Goal: Check status: Check status

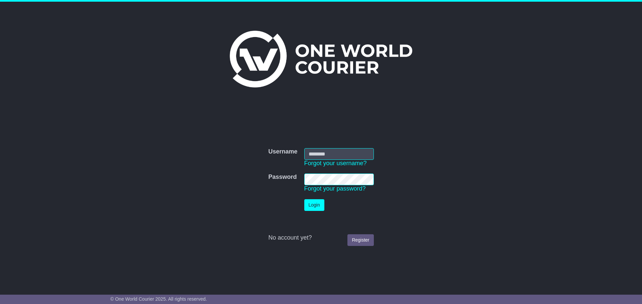
type input "**********"
click at [307, 203] on button "Login" at bounding box center [314, 205] width 20 height 12
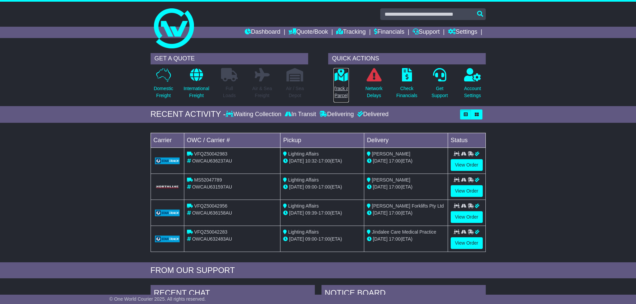
click at [343, 87] on p "Track a Parcel" at bounding box center [341, 92] width 15 height 14
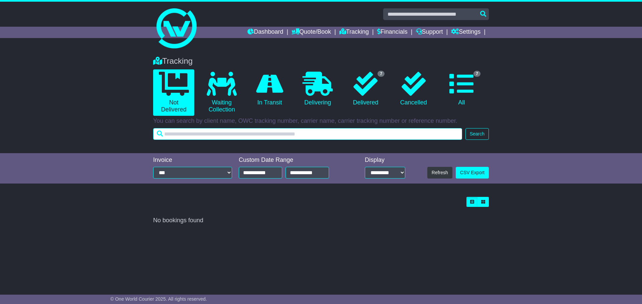
click at [258, 134] on input "text" at bounding box center [307, 134] width 309 height 12
type input "*****"
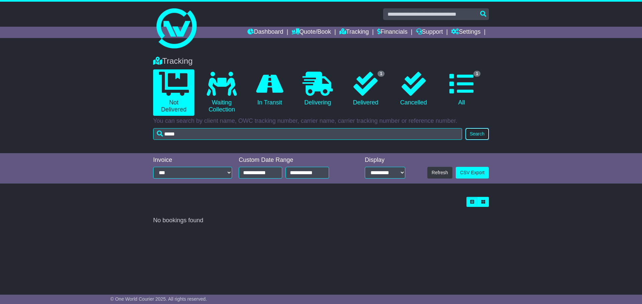
click at [474, 131] on button "Search" at bounding box center [476, 134] width 23 height 12
click at [362, 95] on icon at bounding box center [365, 84] width 24 height 24
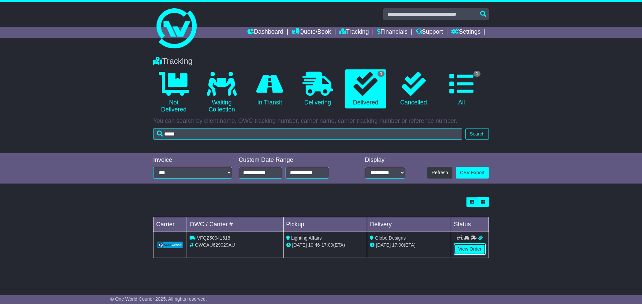
click at [472, 251] on link "View Order" at bounding box center [469, 250] width 32 height 12
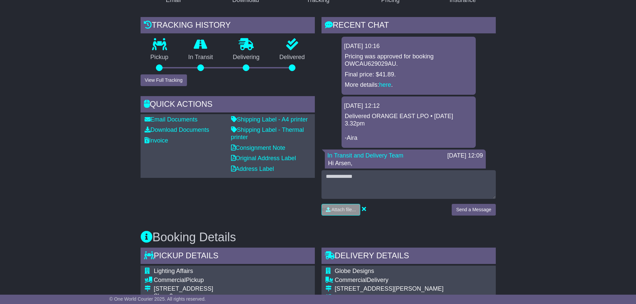
scroll to position [134, 0]
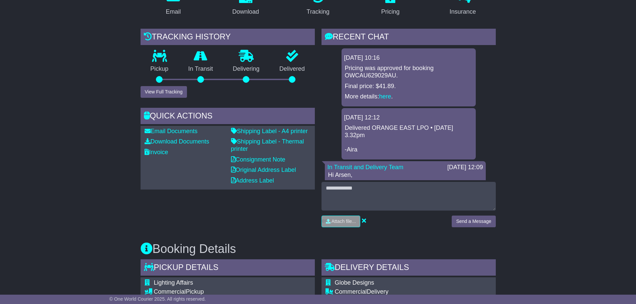
click at [248, 219] on div "Tracking history Pickup In Transit Problem Unknown Delivering Delivered View Fu…" at bounding box center [227, 131] width 181 height 204
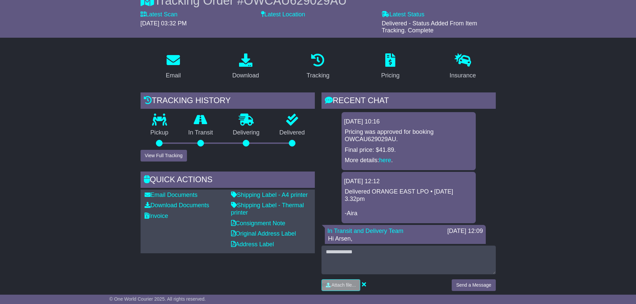
scroll to position [0, 0]
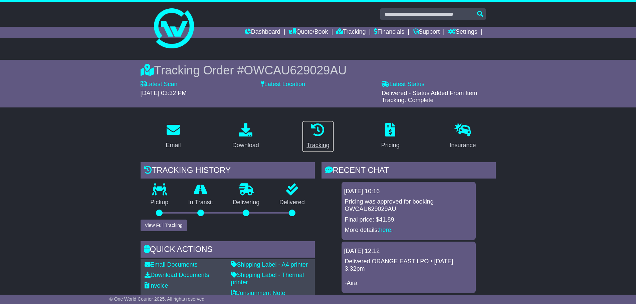
click at [311, 143] on div "Tracking" at bounding box center [318, 145] width 23 height 9
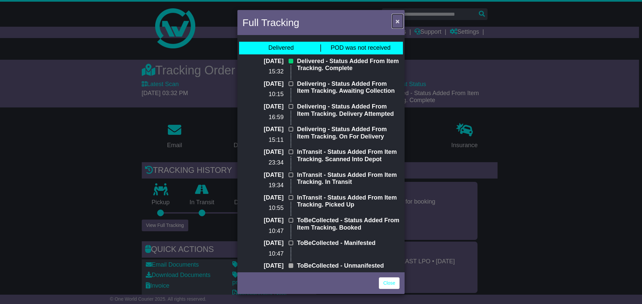
click at [398, 22] on span "×" at bounding box center [397, 21] width 4 height 8
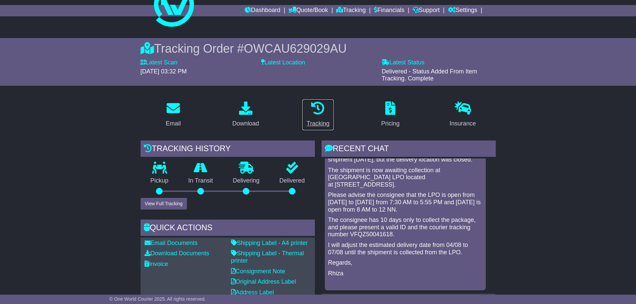
scroll to position [33, 0]
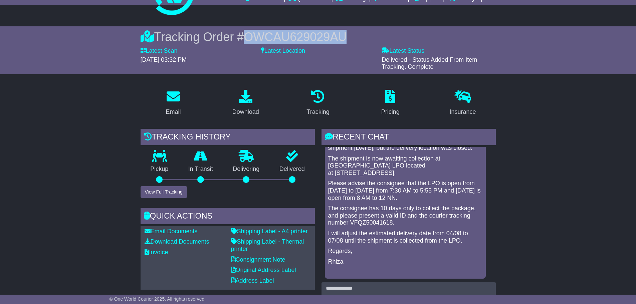
drag, startPoint x: 247, startPoint y: 34, endPoint x: 338, endPoint y: 31, distance: 91.3
click at [338, 31] on span "OWCAU629029AU" at bounding box center [295, 37] width 103 height 14
copy span "OWCAU629029AU"
